Goal: Task Accomplishment & Management: Complete application form

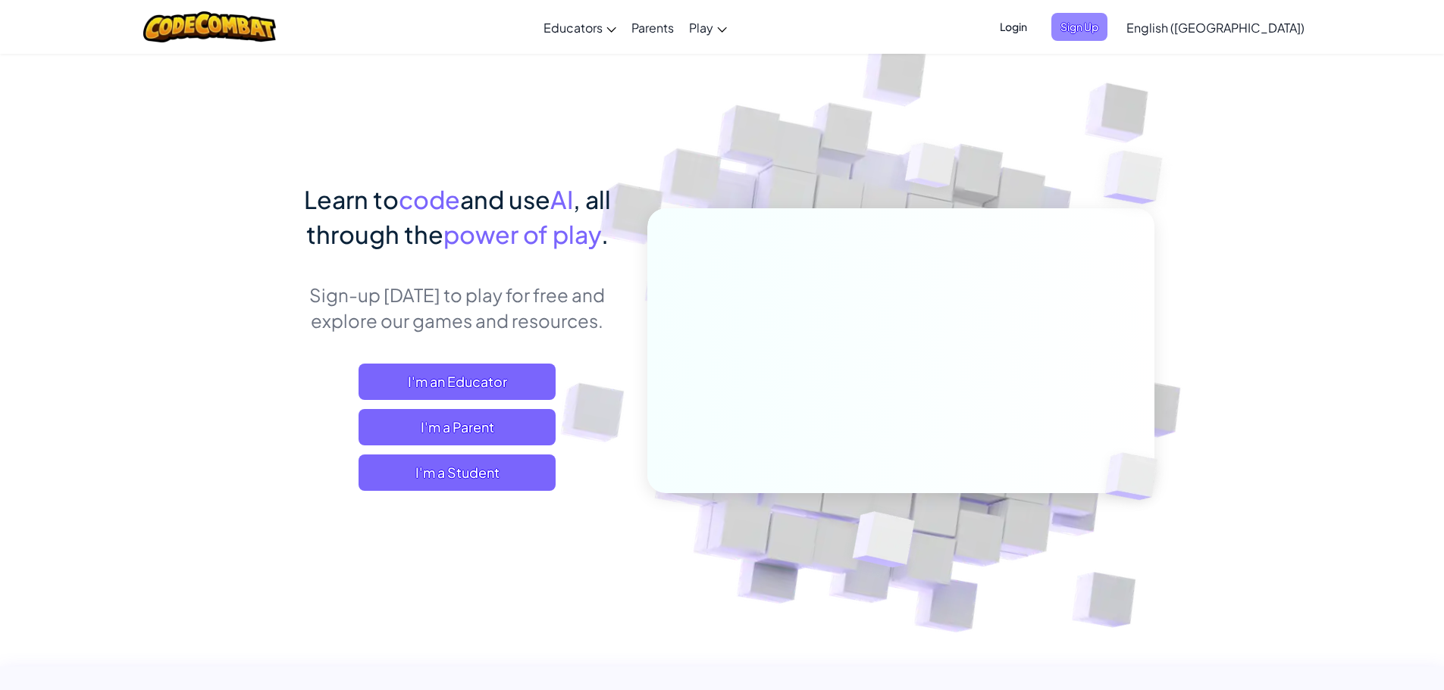
click at [1107, 20] on span "Sign Up" at bounding box center [1079, 27] width 56 height 28
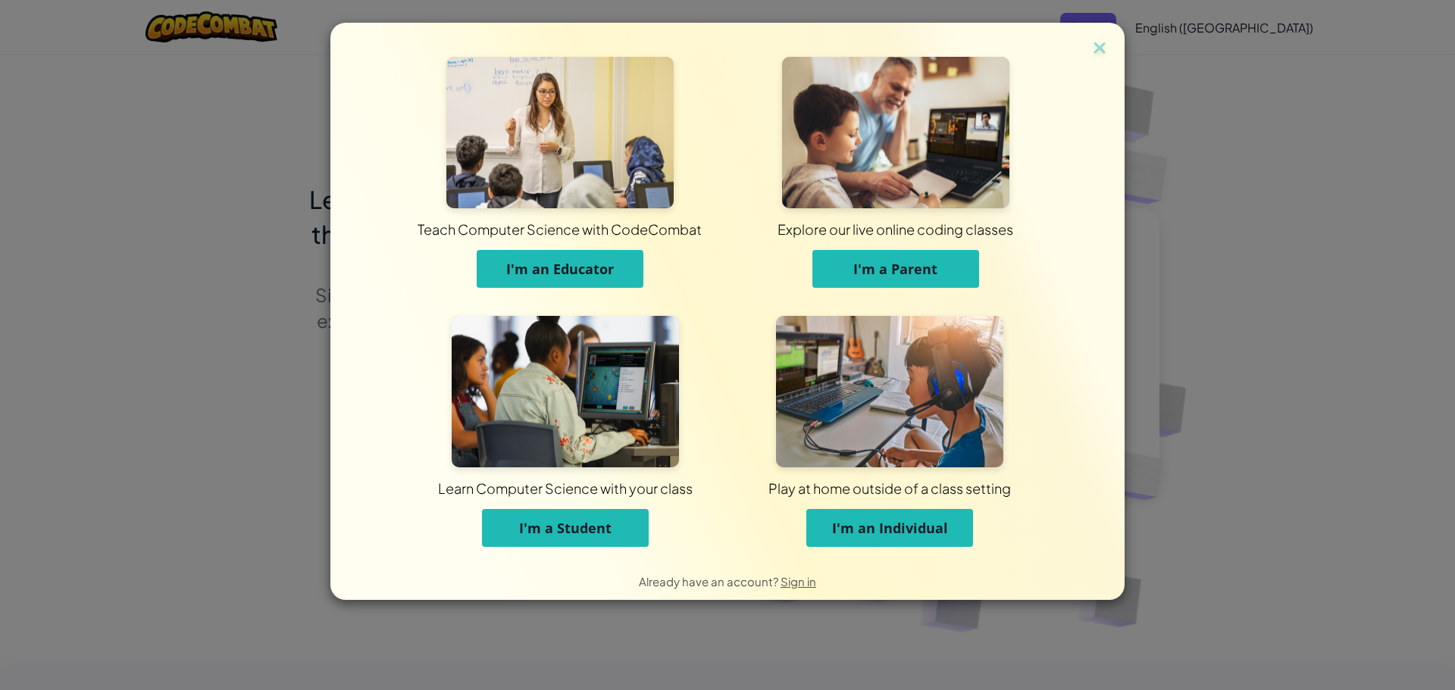
click at [601, 537] on button "I'm a Student" at bounding box center [565, 528] width 167 height 38
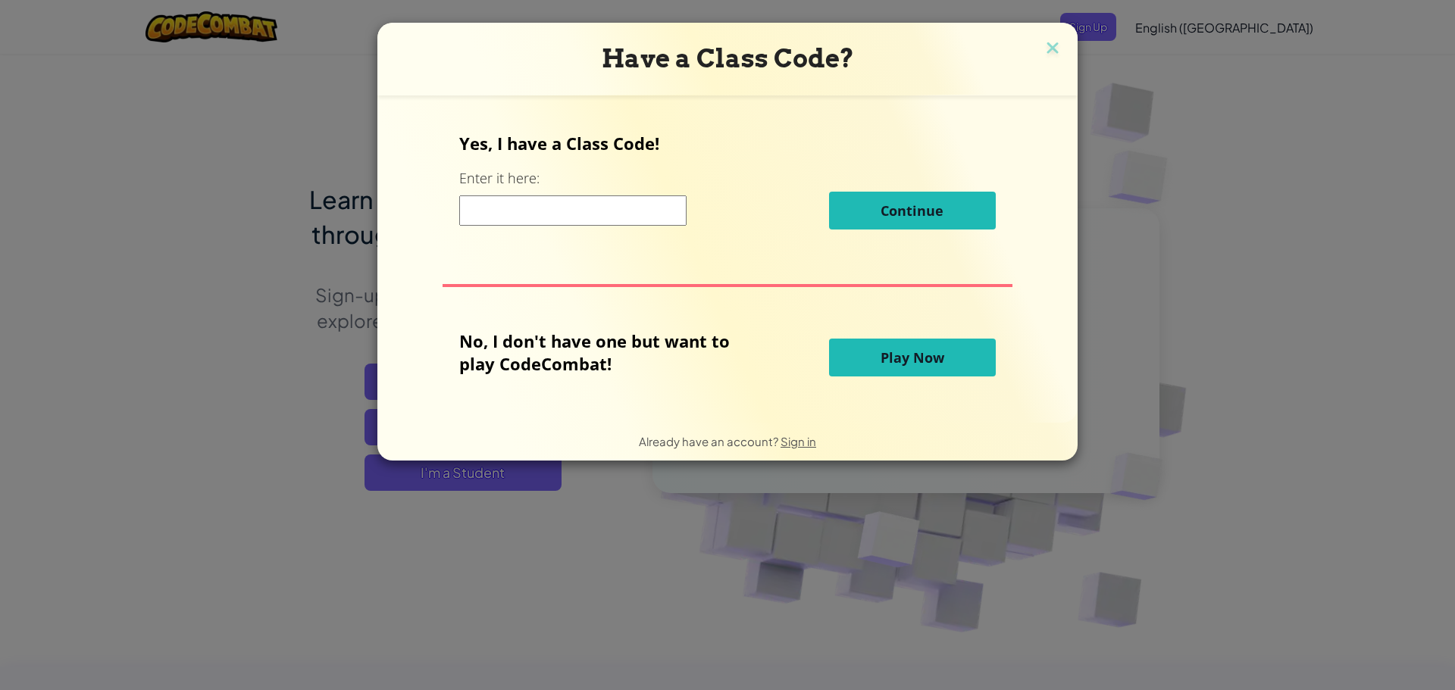
click at [536, 216] on input at bounding box center [572, 211] width 227 height 30
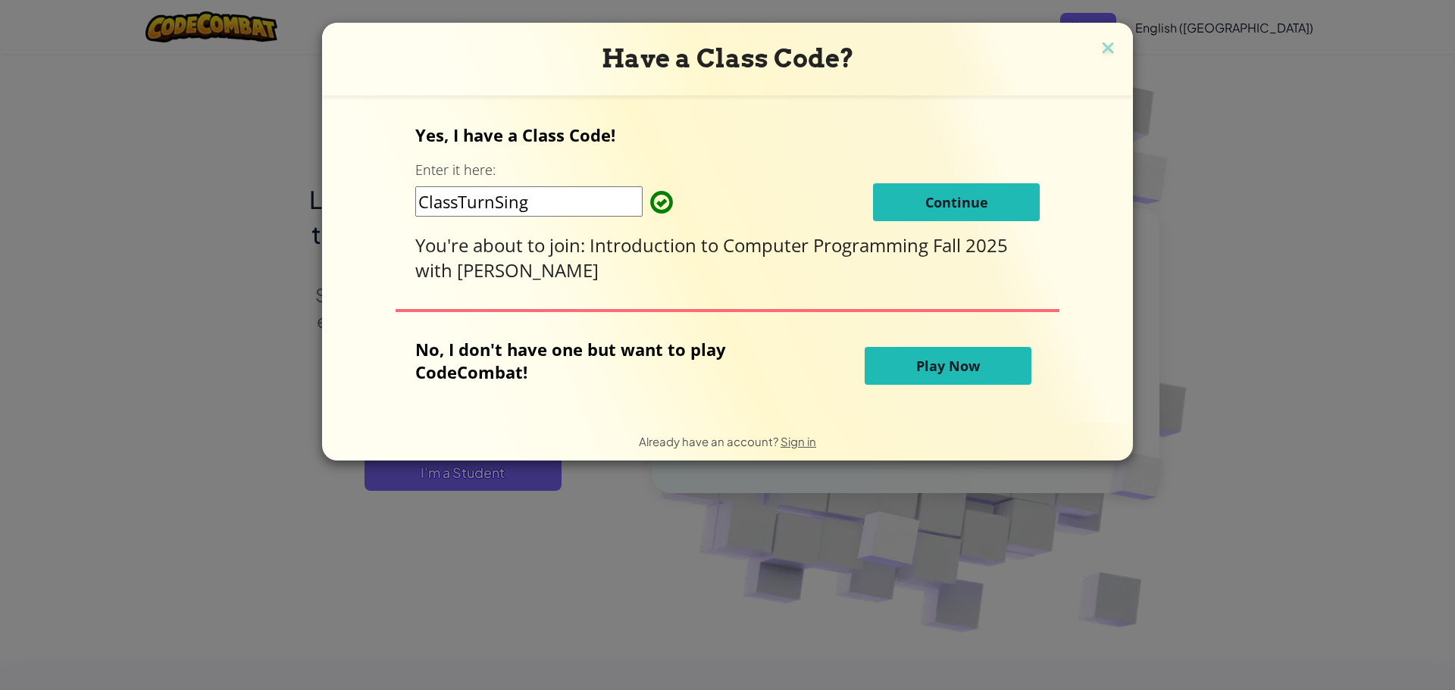
type input "ClassTurnSing"
click at [892, 211] on button "Continue" at bounding box center [956, 202] width 167 height 38
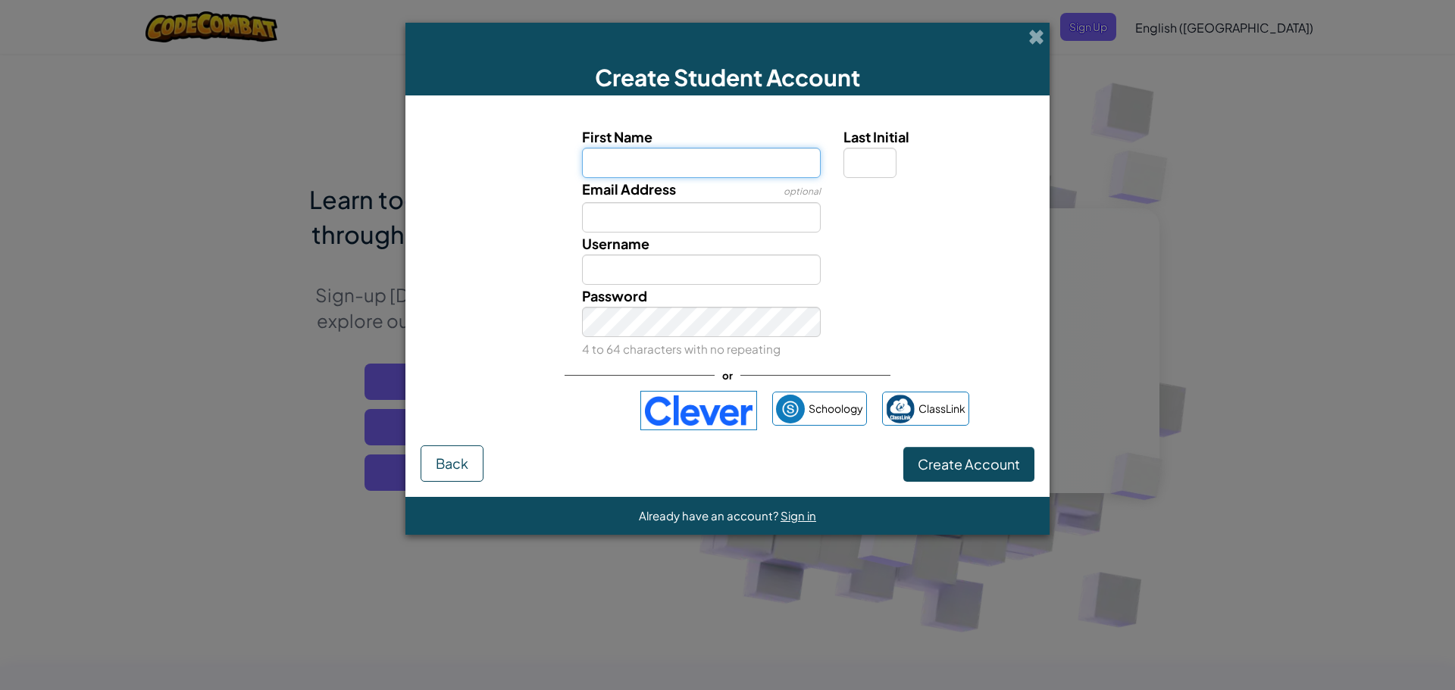
click at [634, 166] on input "First Name" at bounding box center [701, 163] width 239 height 30
type input "z"
type input "Z"
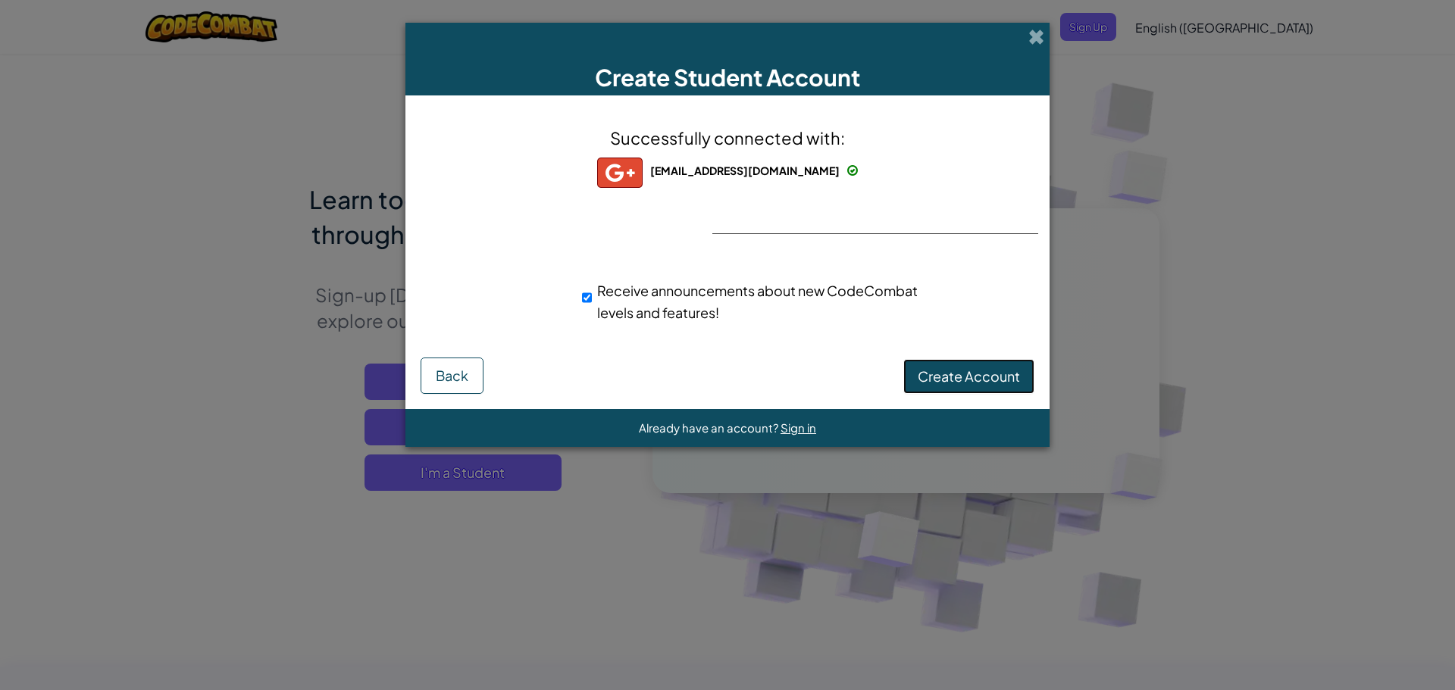
click at [942, 374] on span "Create Account" at bounding box center [969, 376] width 102 height 17
click at [953, 371] on button "Create Account" at bounding box center [968, 376] width 131 height 35
click at [953, 371] on div "Creating Account... Back" at bounding box center [728, 376] width 614 height 36
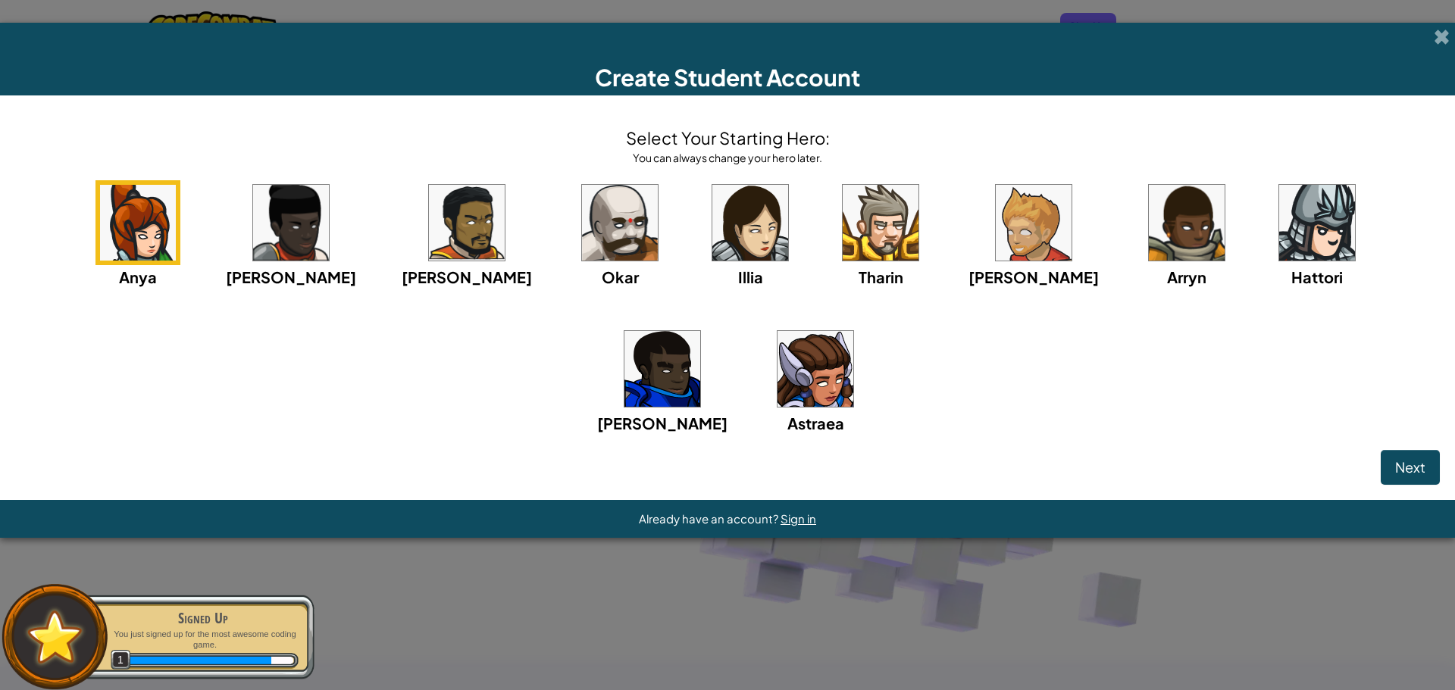
click at [1149, 211] on img at bounding box center [1187, 223] width 76 height 76
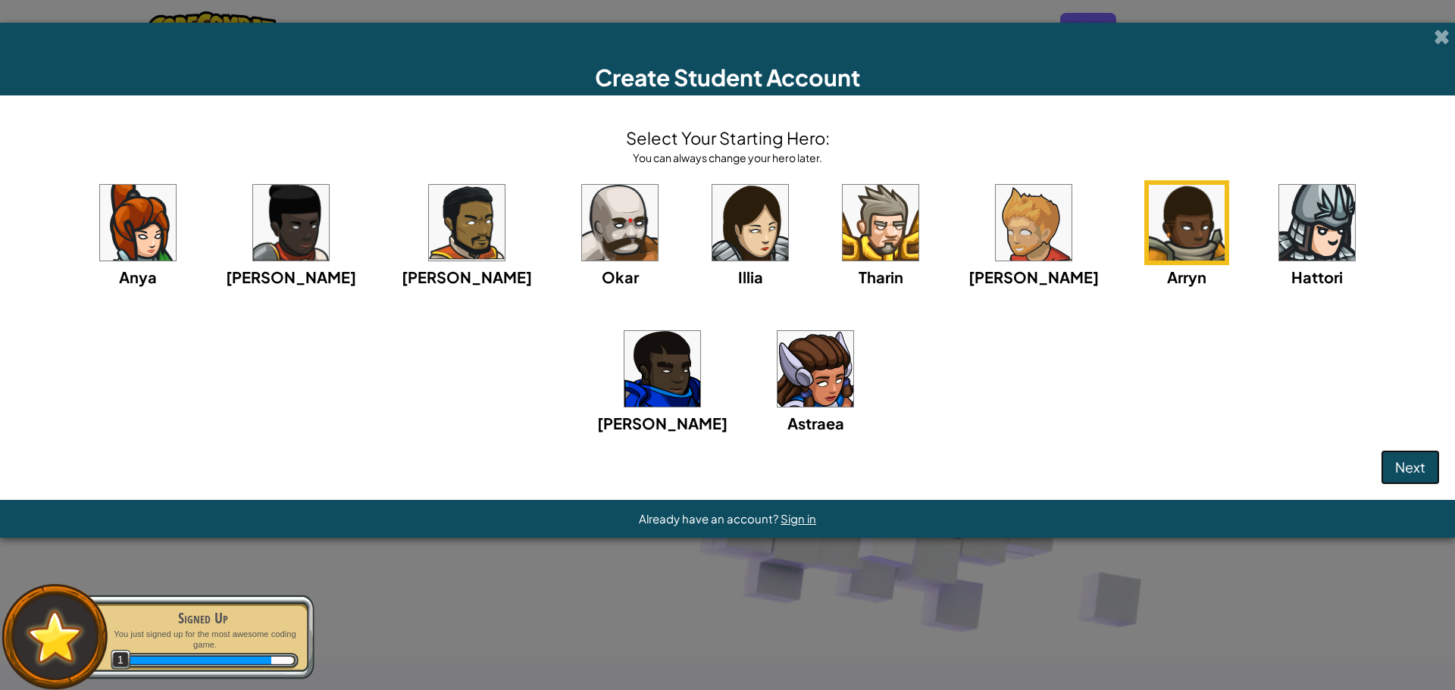
click at [1409, 462] on span "Next" at bounding box center [1410, 467] width 30 height 17
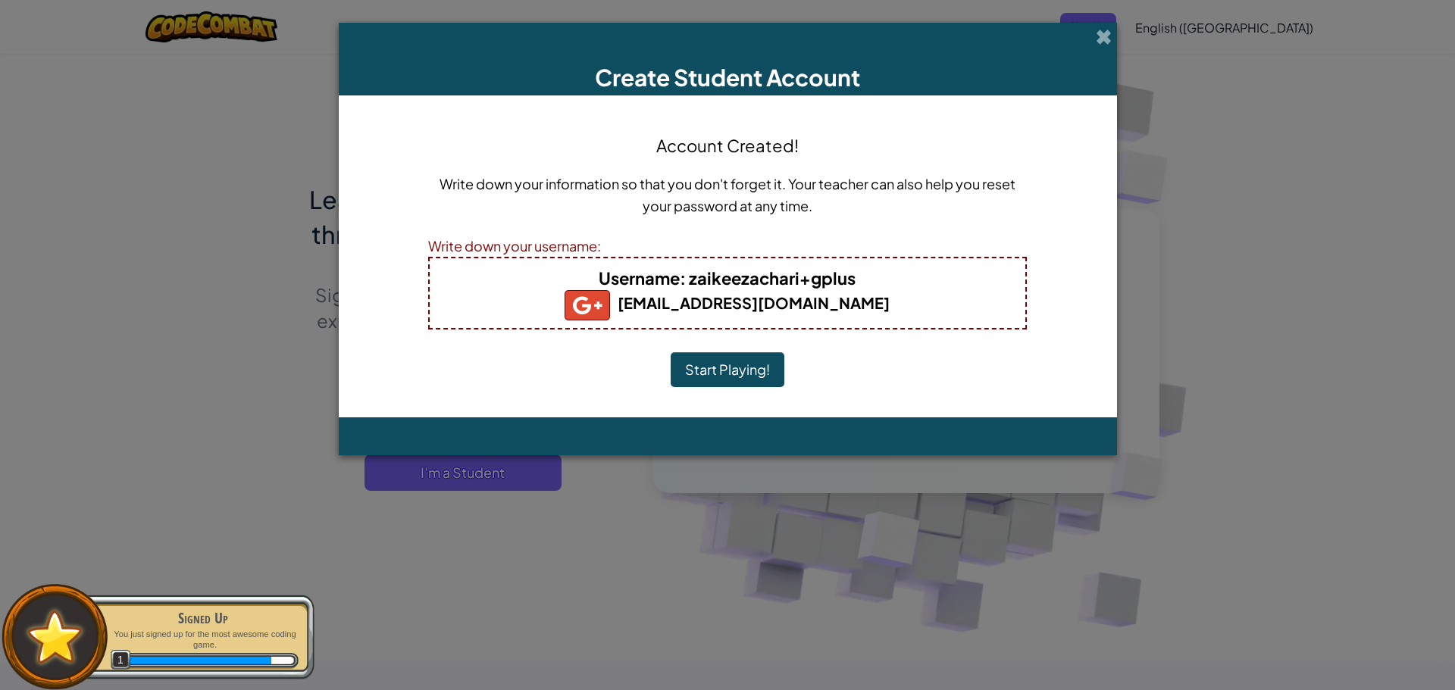
click at [747, 374] on button "Start Playing!" at bounding box center [728, 369] width 114 height 35
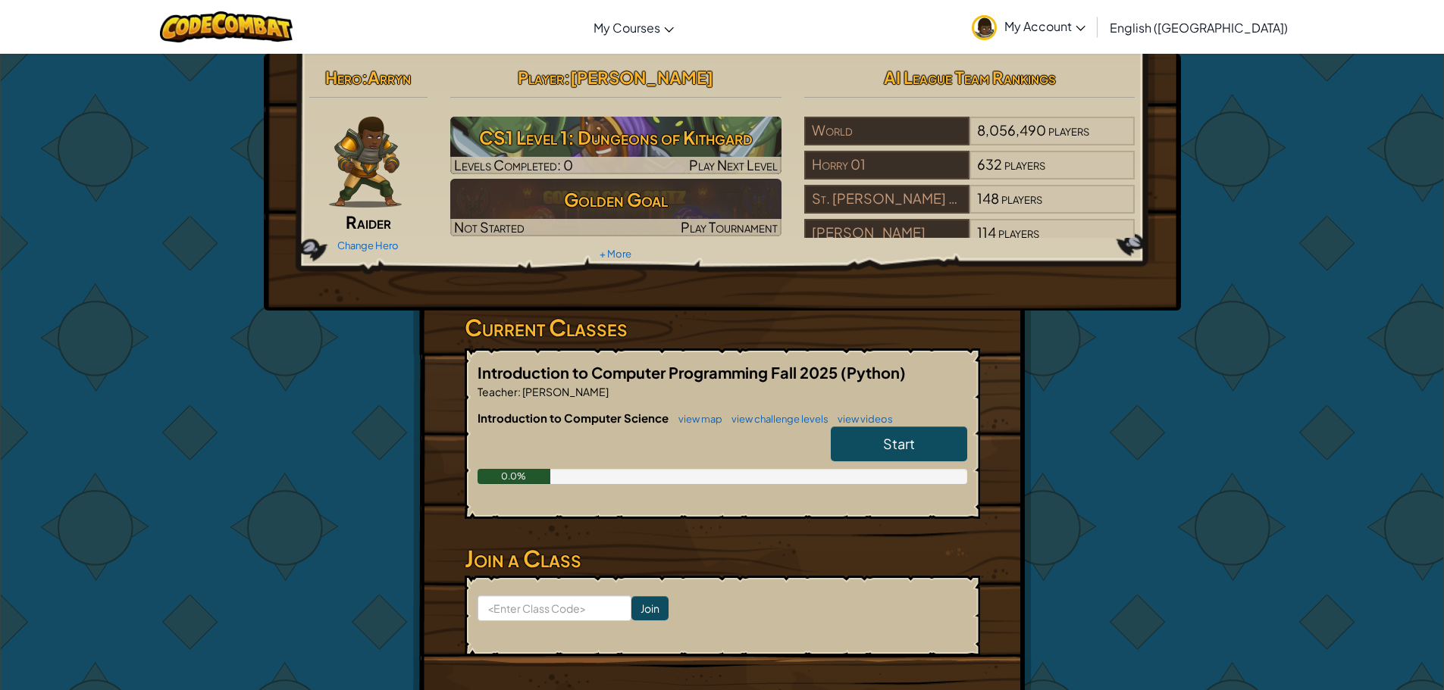
click at [960, 457] on link "Start" at bounding box center [899, 444] width 136 height 35
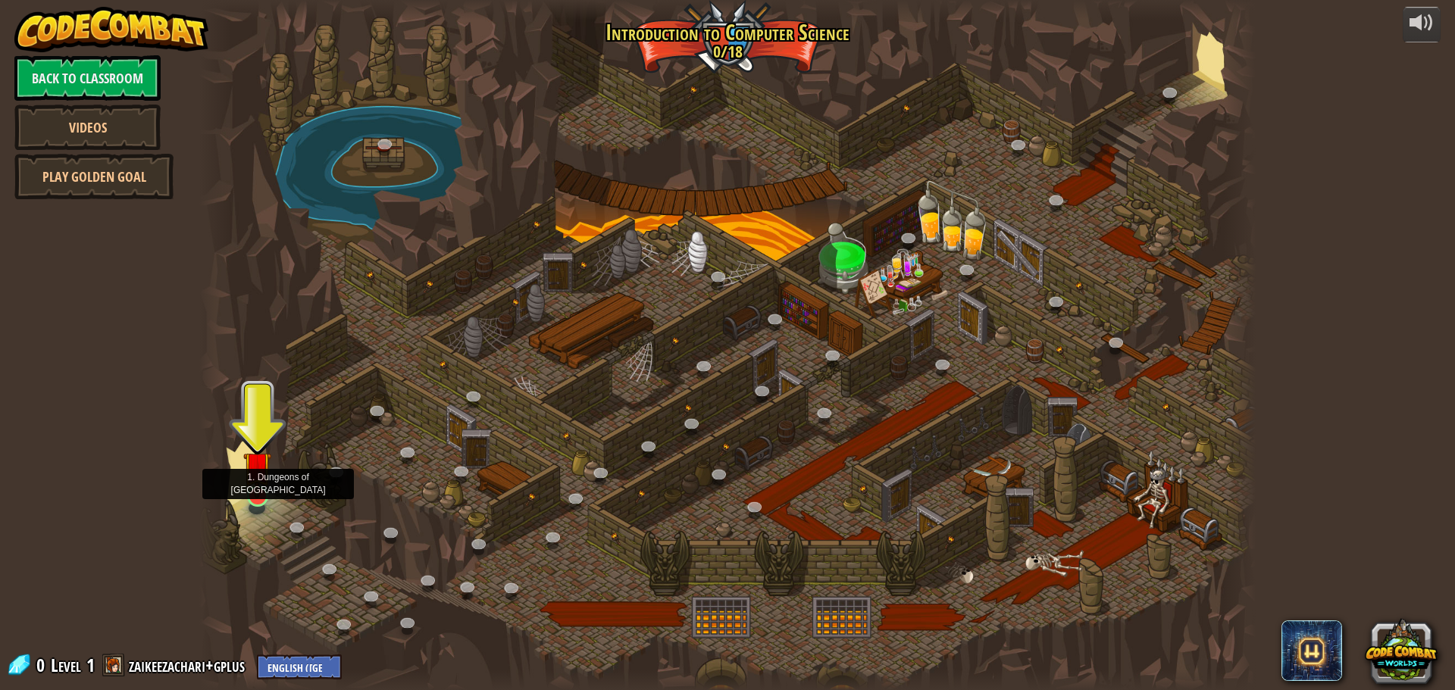
click at [258, 486] on img at bounding box center [257, 466] width 28 height 64
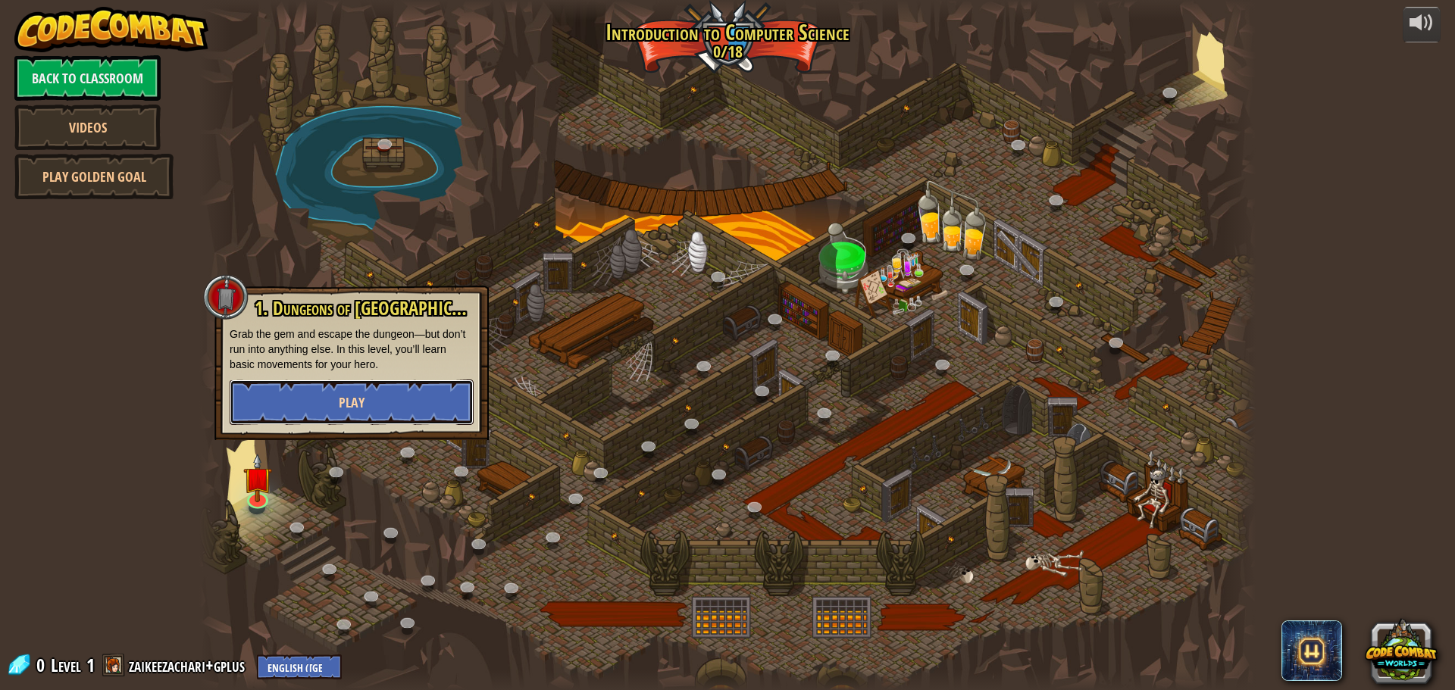
click at [417, 399] on button "Play" at bounding box center [352, 402] width 244 height 45
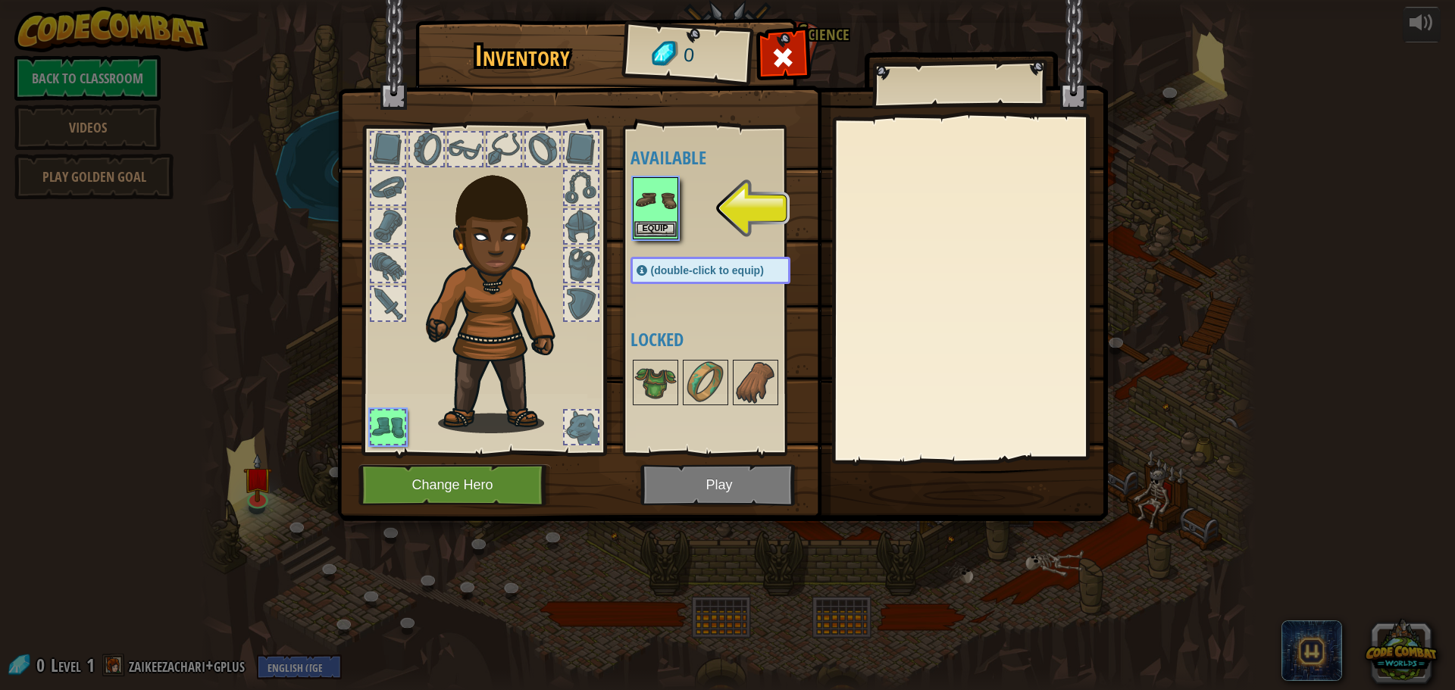
click at [644, 202] on img at bounding box center [655, 200] width 42 height 42
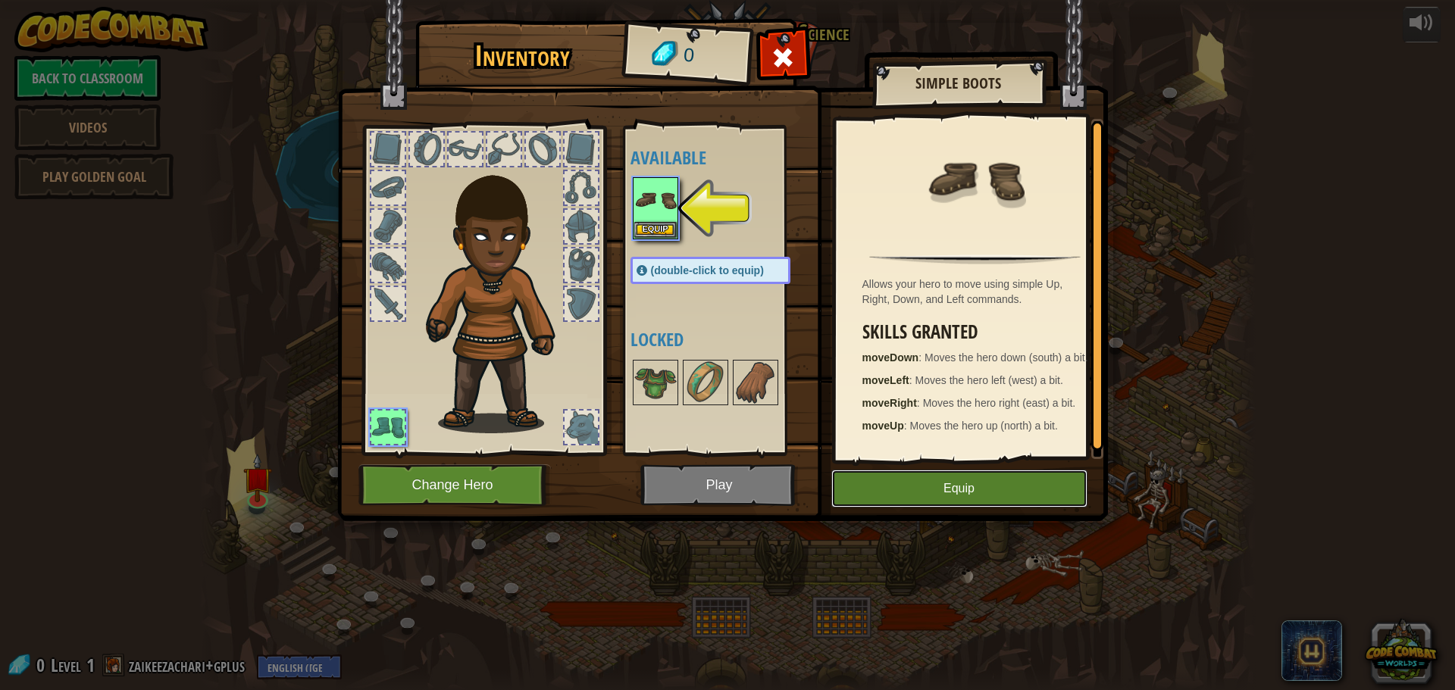
click at [954, 493] on button "Equip" at bounding box center [959, 489] width 256 height 38
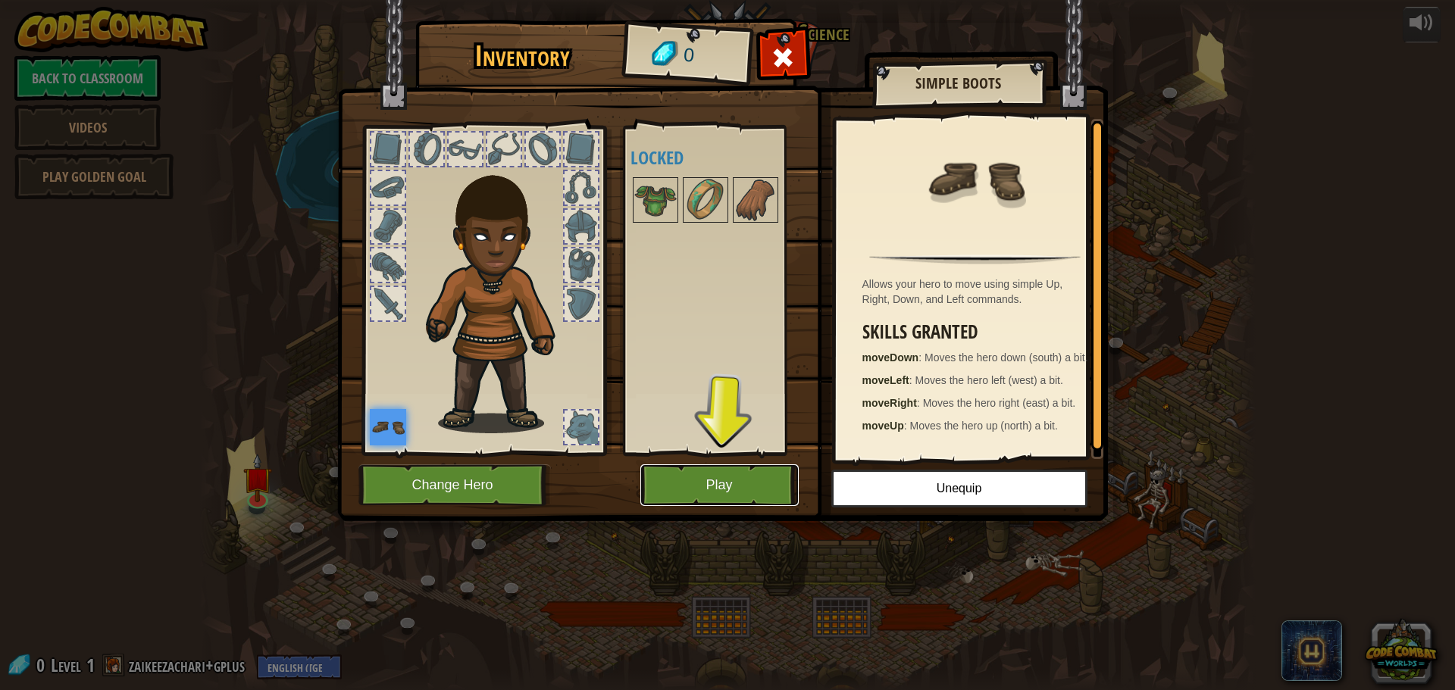
click at [712, 473] on button "Play" at bounding box center [719, 486] width 158 height 42
